Goal: Task Accomplishment & Management: Complete application form

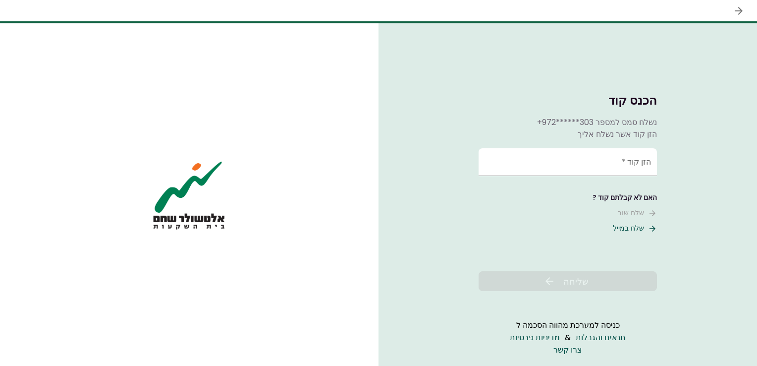
click at [637, 163] on input "הזן קוד   *" at bounding box center [568, 162] width 178 height 28
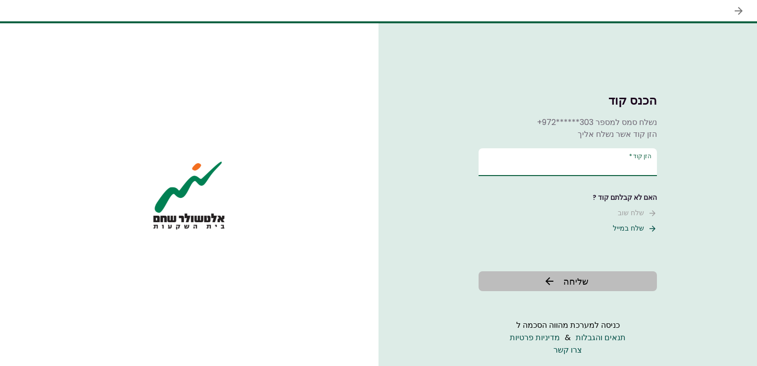
type input "******"
click at [543, 280] on icon at bounding box center [549, 281] width 12 height 12
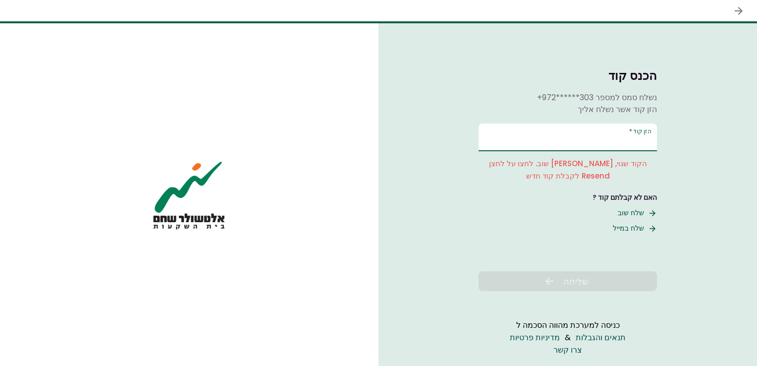
click at [591, 151] on input "הזן קוד   *" at bounding box center [568, 137] width 178 height 28
type input "*"
drag, startPoint x: 538, startPoint y: 178, endPoint x: 607, endPoint y: 148, distance: 75.9
drag, startPoint x: 607, startPoint y: 148, endPoint x: 631, endPoint y: 217, distance: 73.3
click at [634, 214] on button "שלח שוב" at bounding box center [637, 213] width 39 height 10
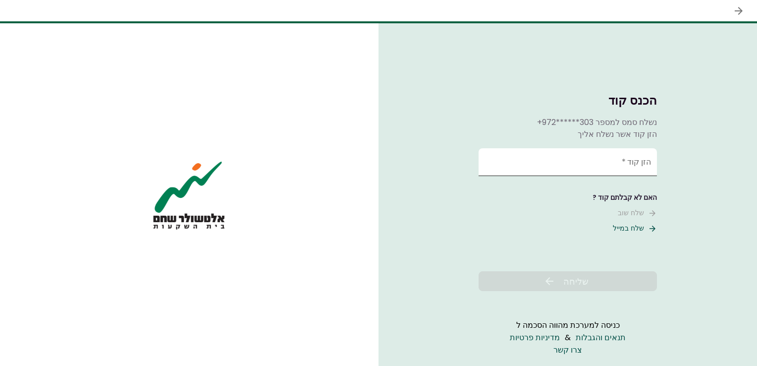
click at [618, 164] on input "הזן קוד   *" at bounding box center [568, 162] width 178 height 28
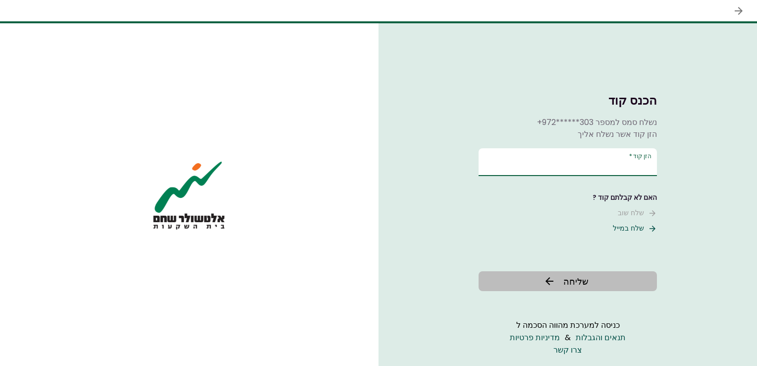
type input "******"
click at [568, 284] on span "שליחה" at bounding box center [575, 280] width 25 height 13
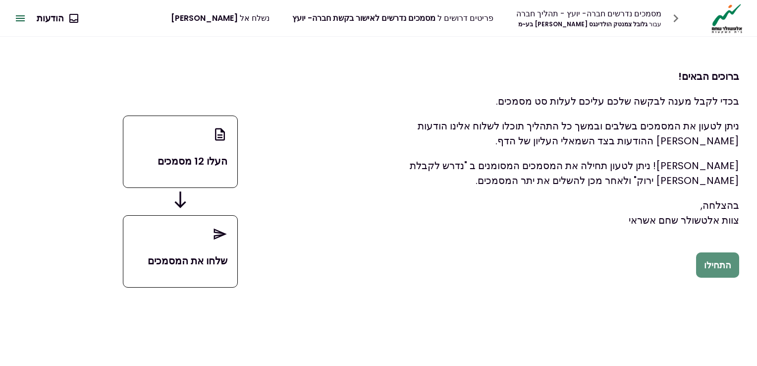
click at [724, 272] on button "התחילו" at bounding box center [717, 265] width 43 height 26
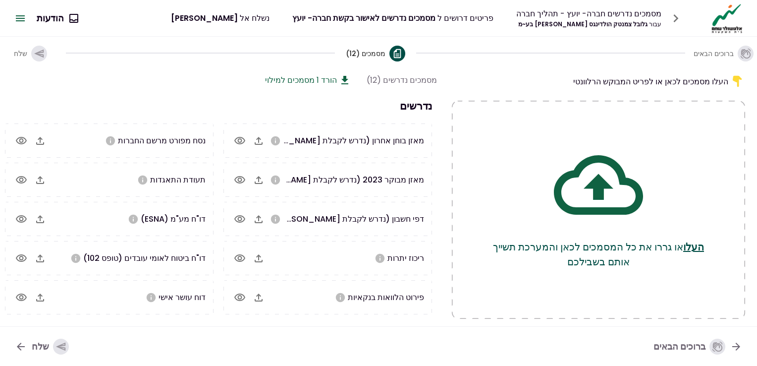
click at [683, 246] on button "העלו" at bounding box center [693, 246] width 21 height 15
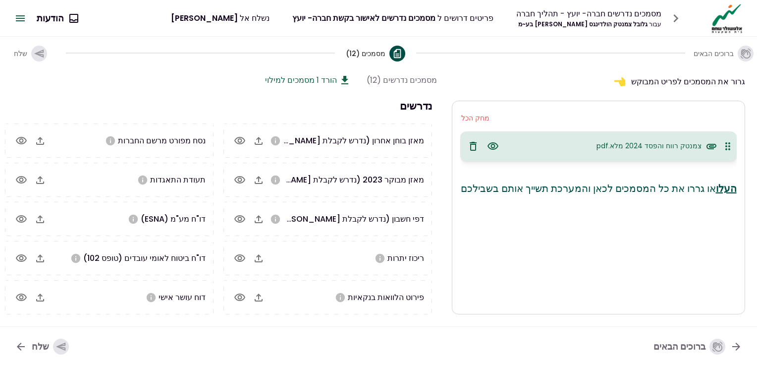
click at [716, 188] on button "העלו" at bounding box center [726, 188] width 21 height 15
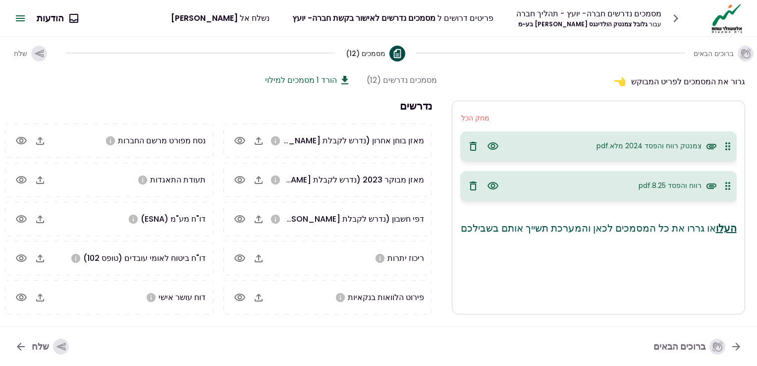
click at [706, 234] on p "העלו או גררו את כל המסמכים לכאן והמערכת תשייך אותם בשבילכם" at bounding box center [598, 227] width 276 height 15
click at [716, 228] on button "העלו" at bounding box center [726, 227] width 21 height 15
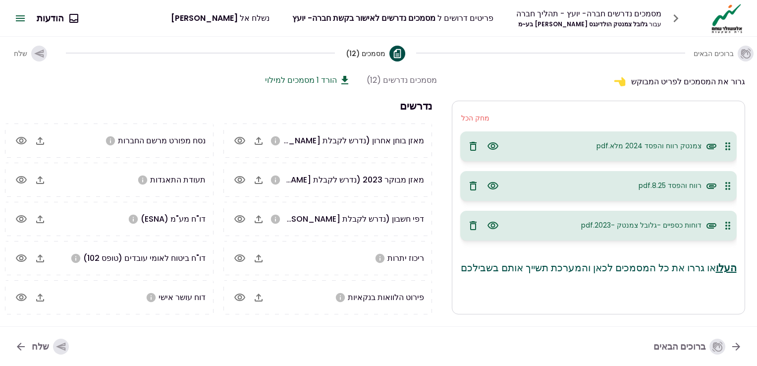
click at [495, 221] on icon "button" at bounding box center [493, 225] width 12 height 12
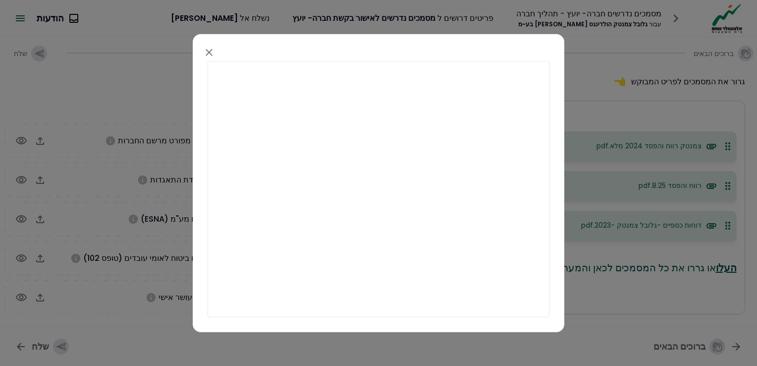
click at [209, 51] on icon "button" at bounding box center [209, 53] width 12 height 12
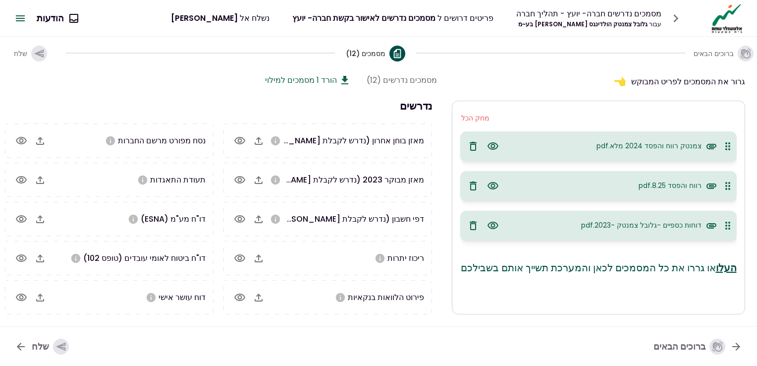
click at [474, 227] on icon "button" at bounding box center [473, 225] width 7 height 9
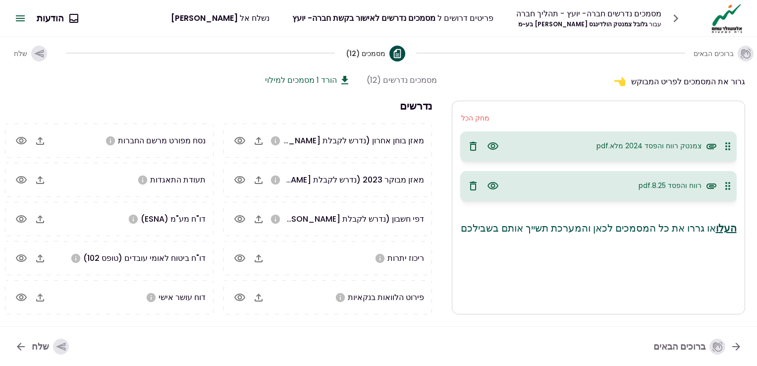
click at [716, 226] on button "העלו" at bounding box center [726, 227] width 21 height 15
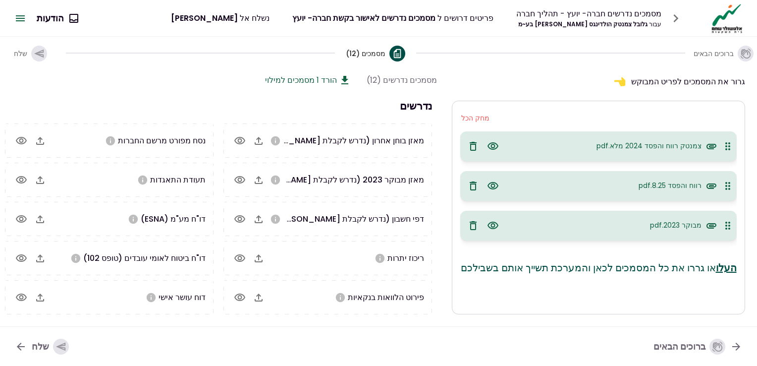
click at [716, 266] on button "העלו" at bounding box center [726, 267] width 21 height 15
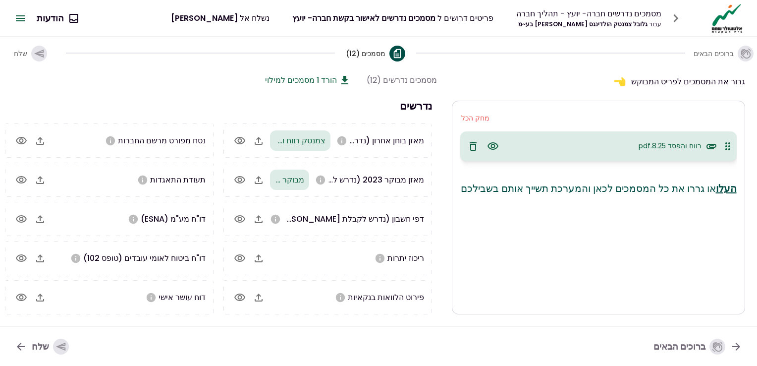
click at [304, 77] on button "הורד 1 מסמכים למילוי" at bounding box center [308, 80] width 86 height 12
click at [302, 76] on button "הורד 1 מסמכים למילוי" at bounding box center [308, 80] width 86 height 12
